Goal: Find specific page/section: Find specific page/section

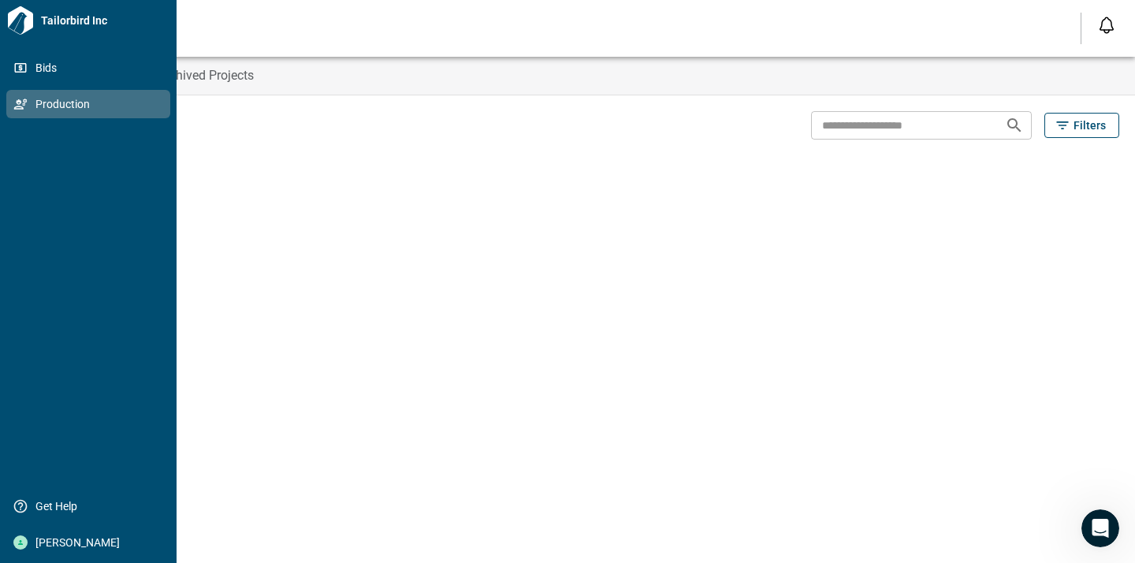
click at [13, 91] on link "Production" at bounding box center [88, 104] width 164 height 28
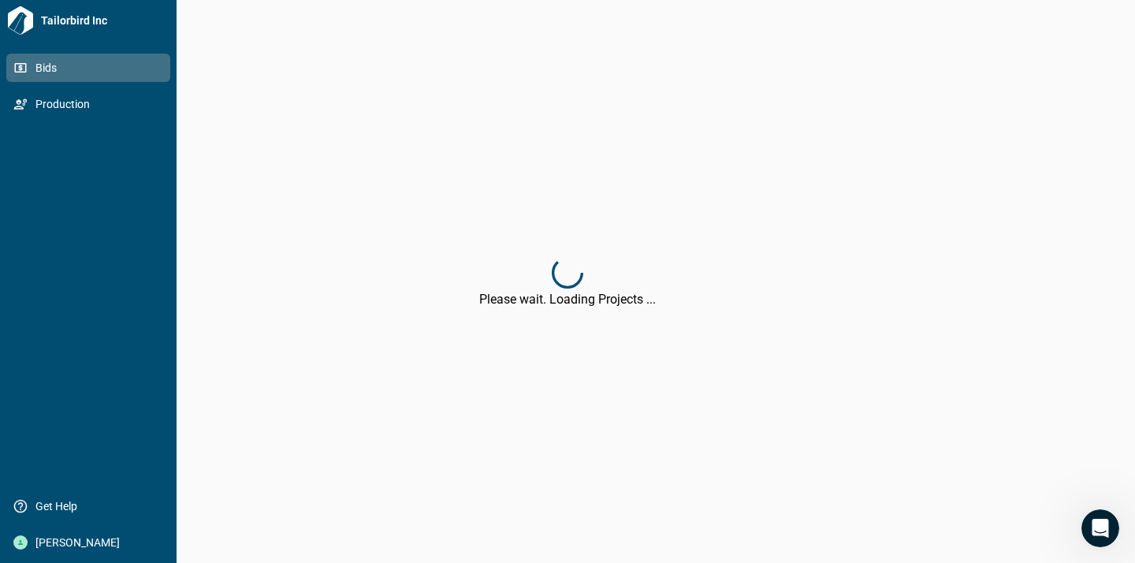
click at [20, 66] on icon at bounding box center [20, 68] width 14 height 14
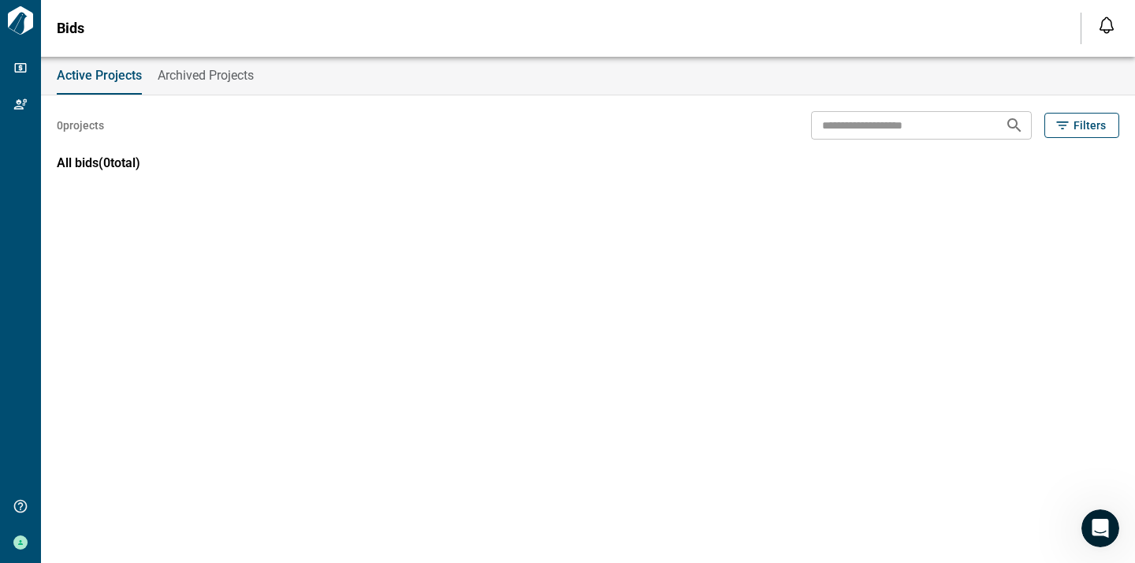
click at [240, 151] on div "0 projects ​ Filters All bids ( 0 total)" at bounding box center [588, 144] width 1062 height 99
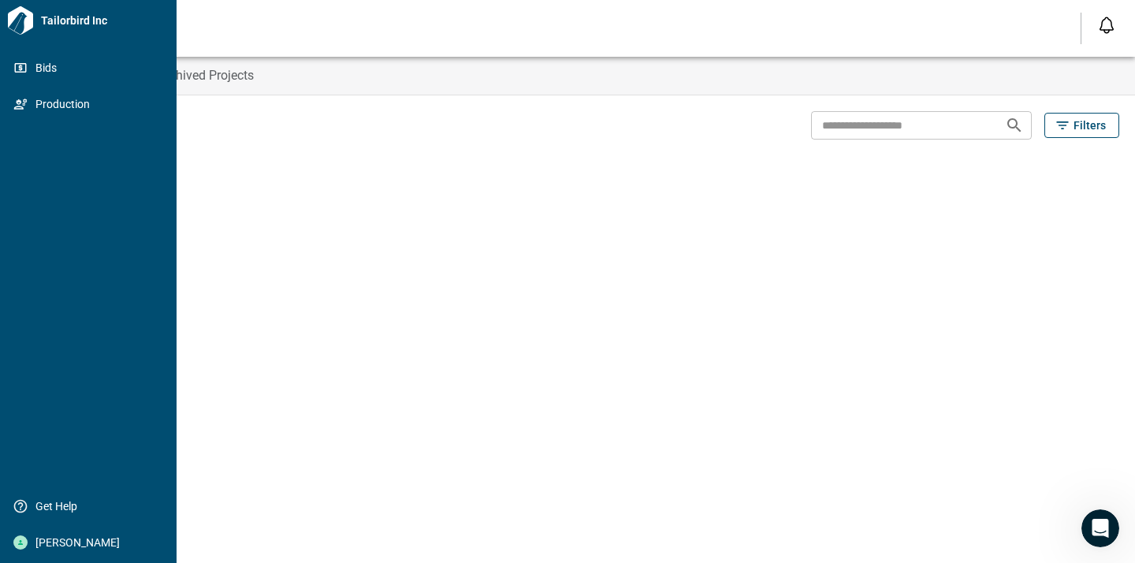
click at [32, 21] on icon at bounding box center [20, 20] width 25 height 28
click at [67, 17] on span "Tailorbird Inc" at bounding box center [103, 21] width 136 height 16
click at [29, 24] on icon at bounding box center [20, 20] width 25 height 28
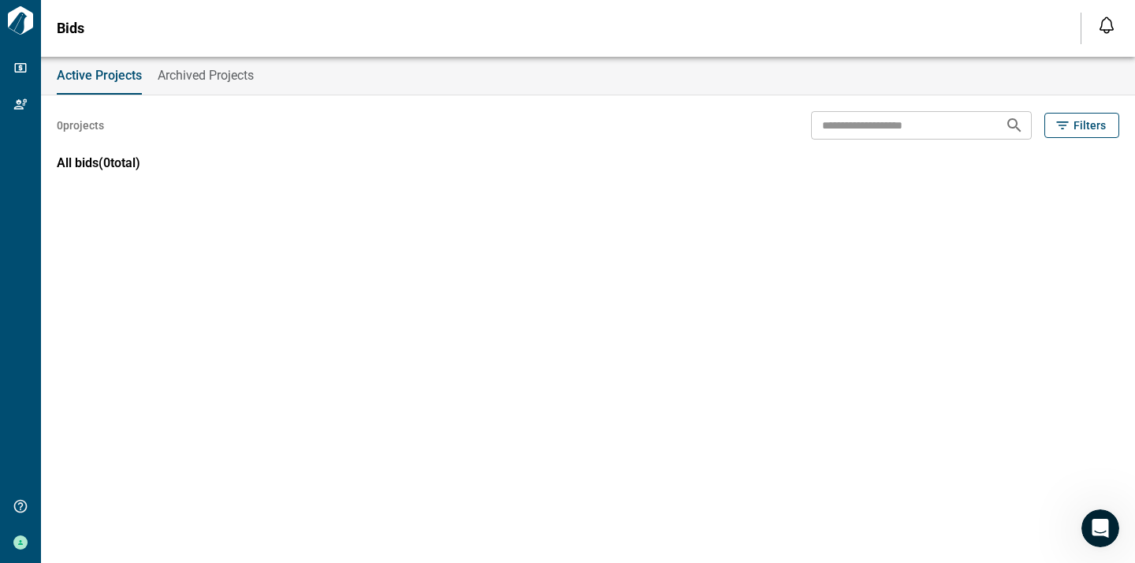
click at [497, 151] on div "0 projects ​ Filters All bids ( 0 total)" at bounding box center [588, 144] width 1062 height 99
